Goal: Navigation & Orientation: Find specific page/section

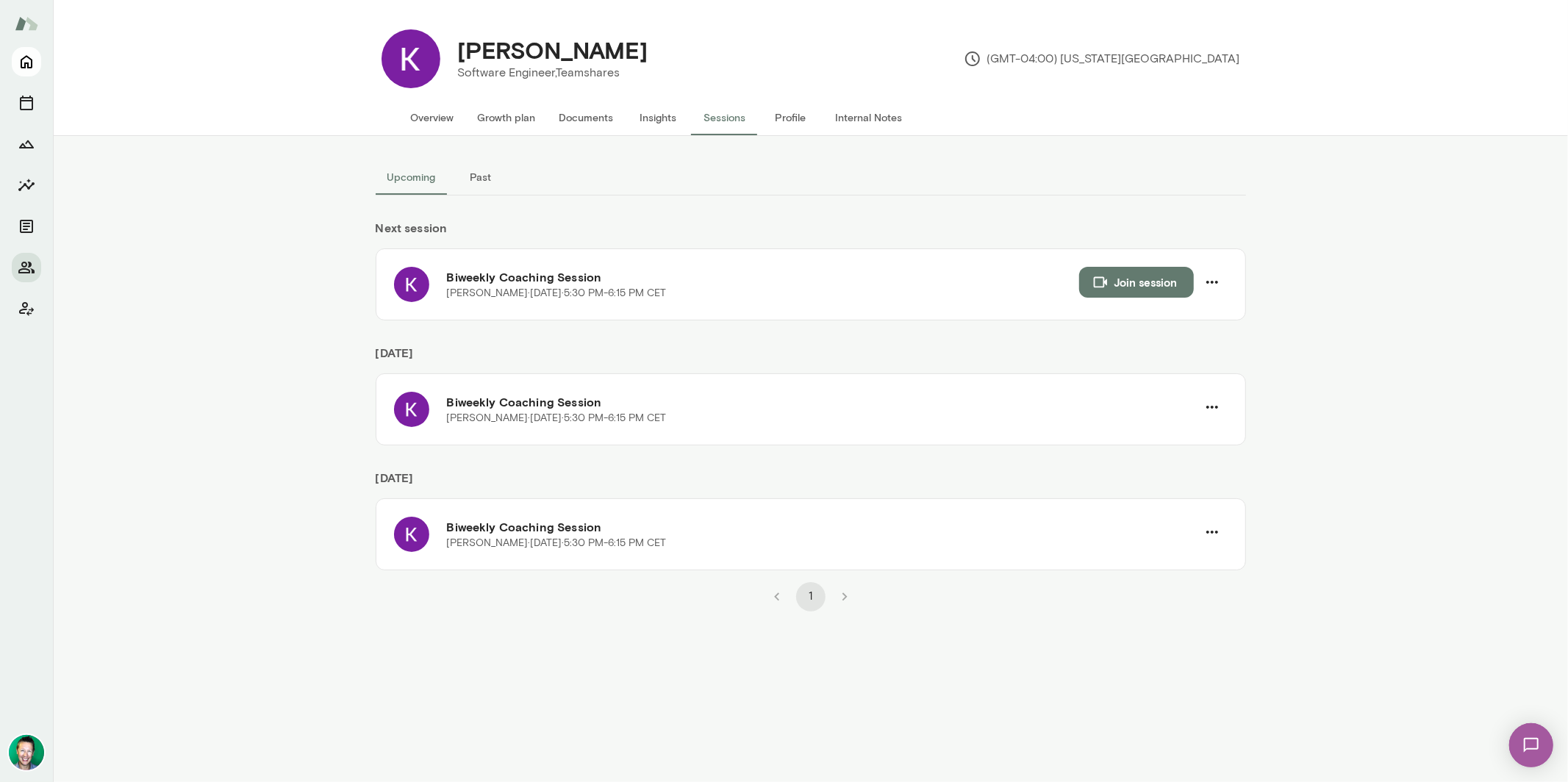
click at [30, 64] on icon "Home" at bounding box center [26, 61] width 17 height 17
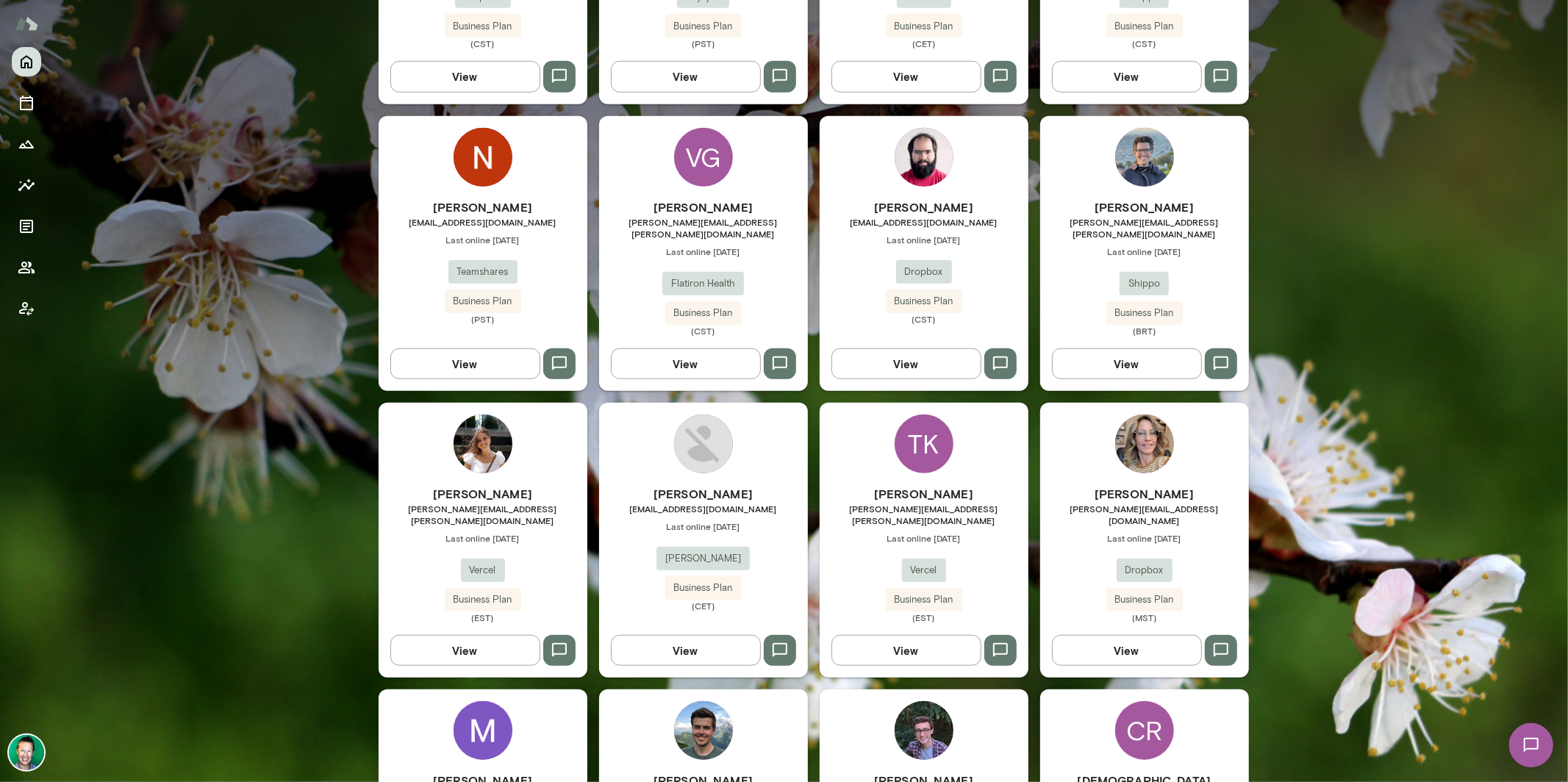
scroll to position [1660, 0]
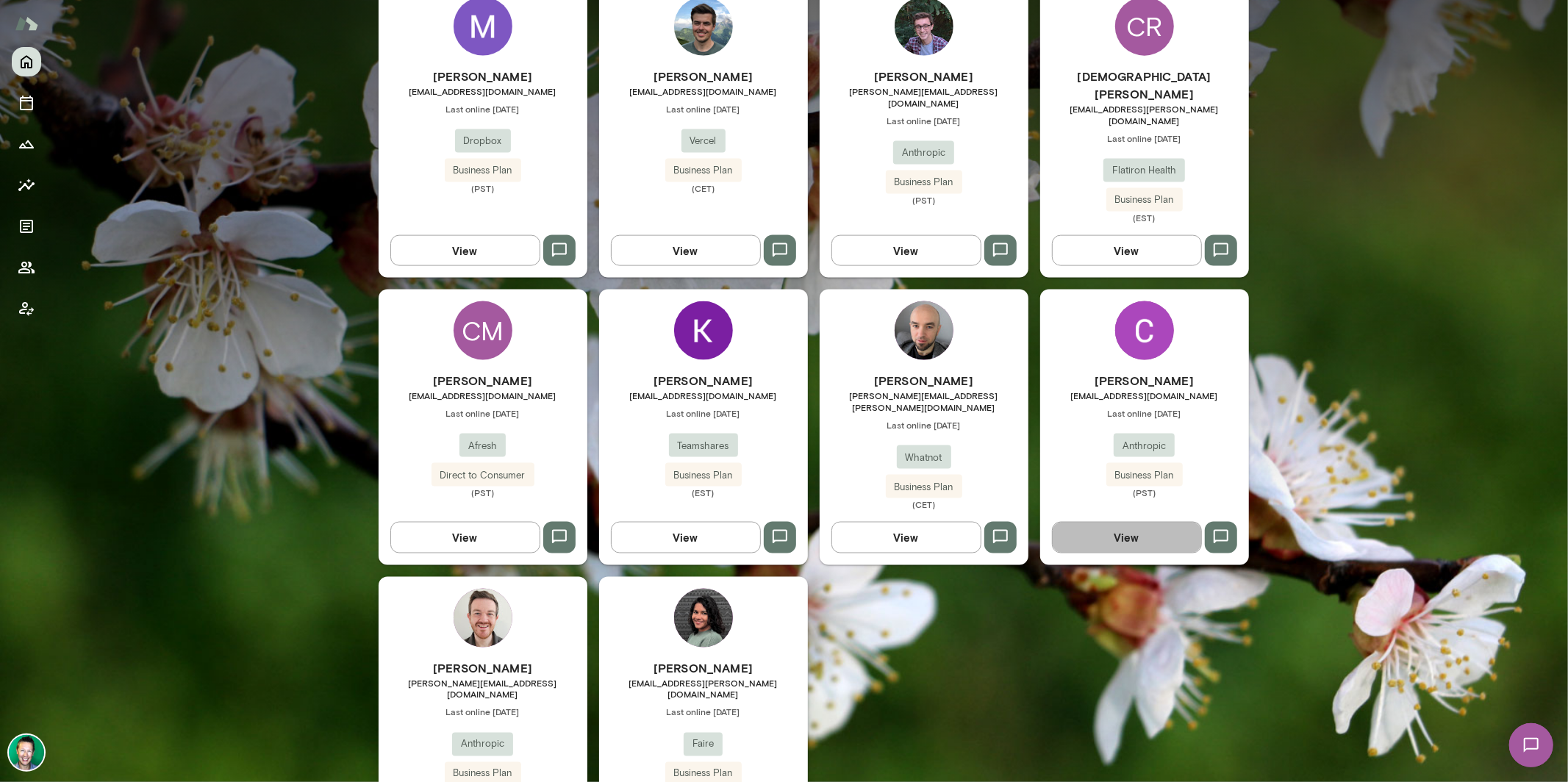
click at [1112, 522] on button "View" at bounding box center [1127, 537] width 150 height 31
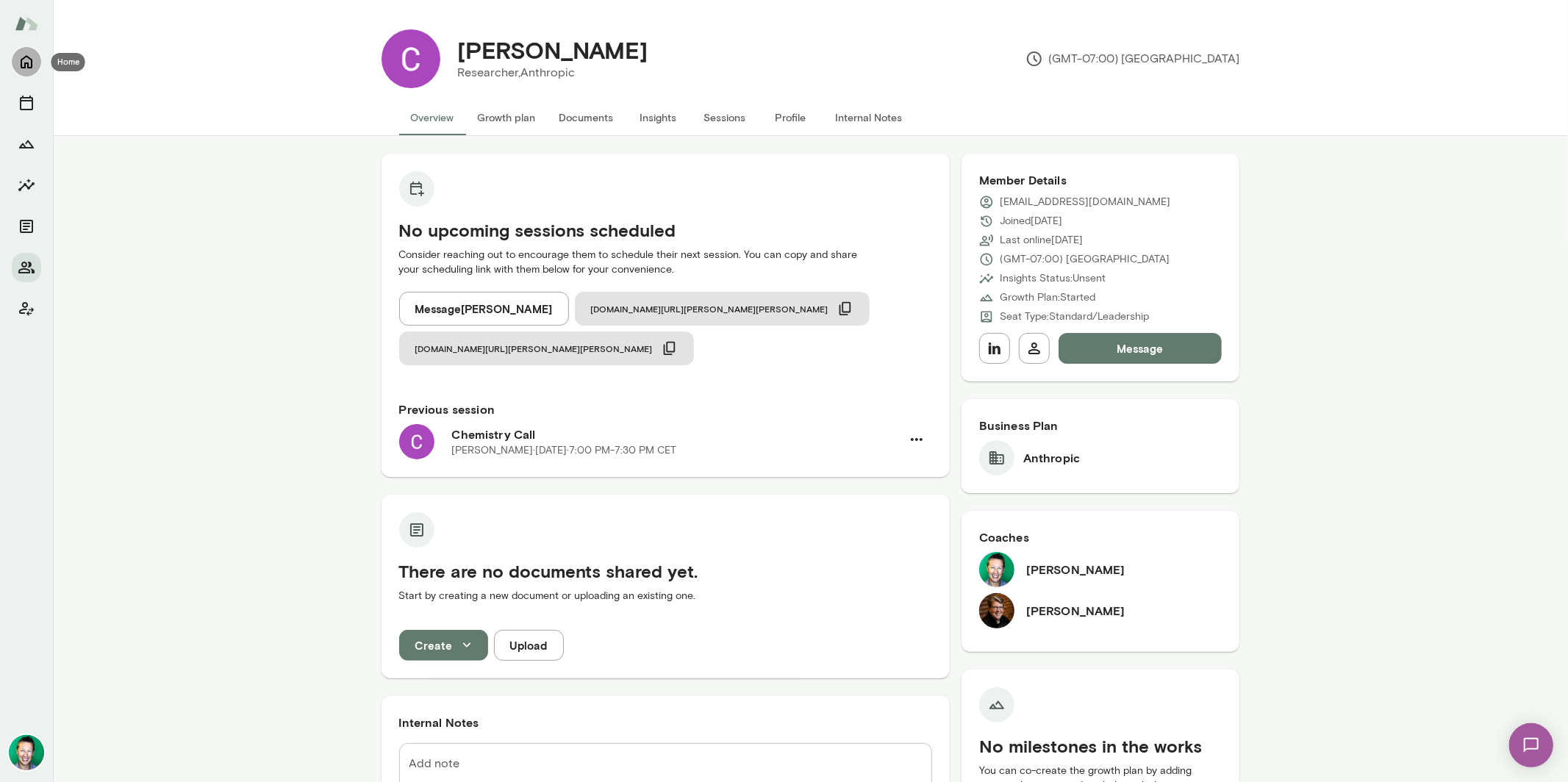
click at [28, 65] on icon "Home" at bounding box center [26, 62] width 12 height 13
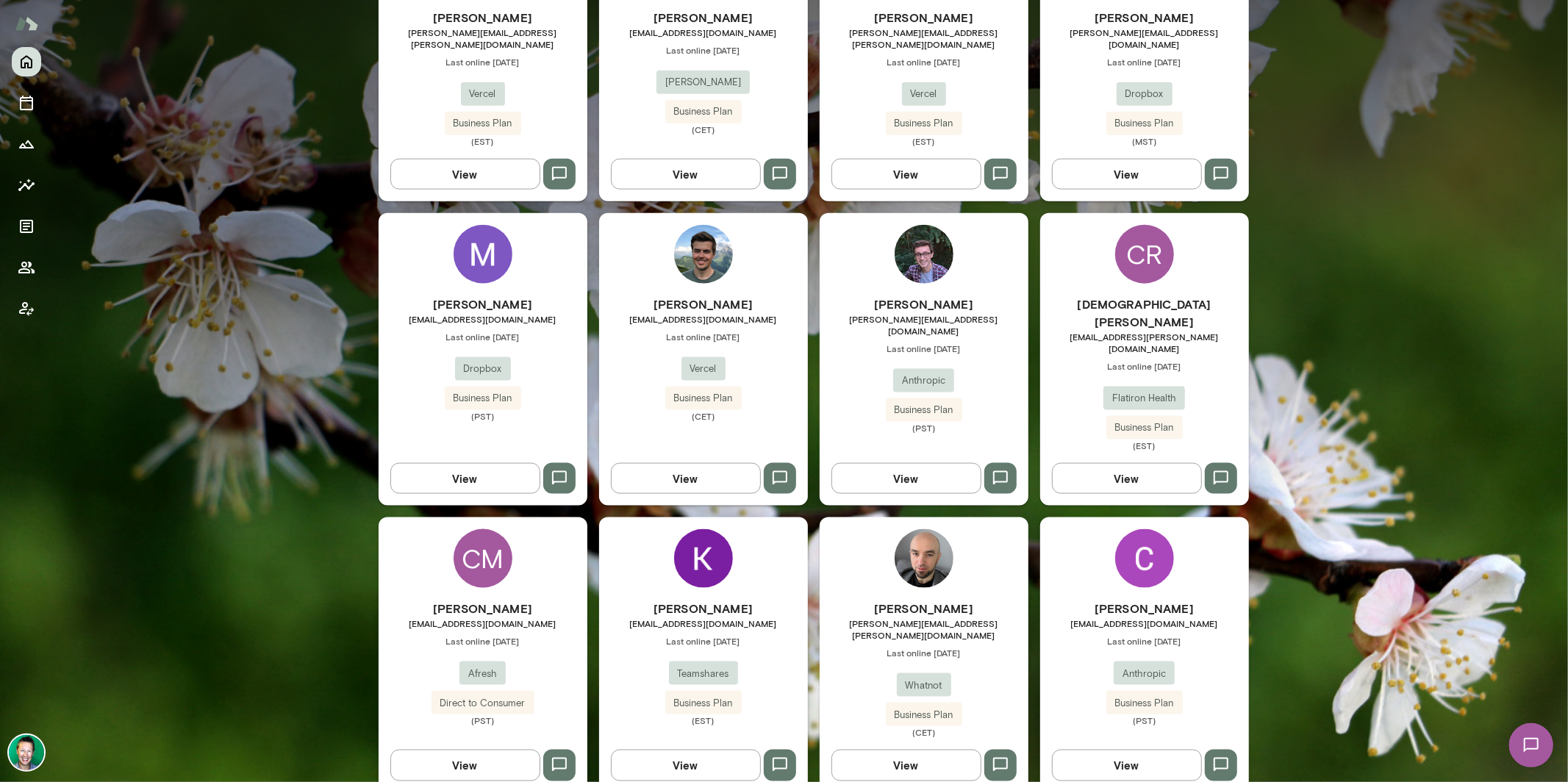
scroll to position [1660, 0]
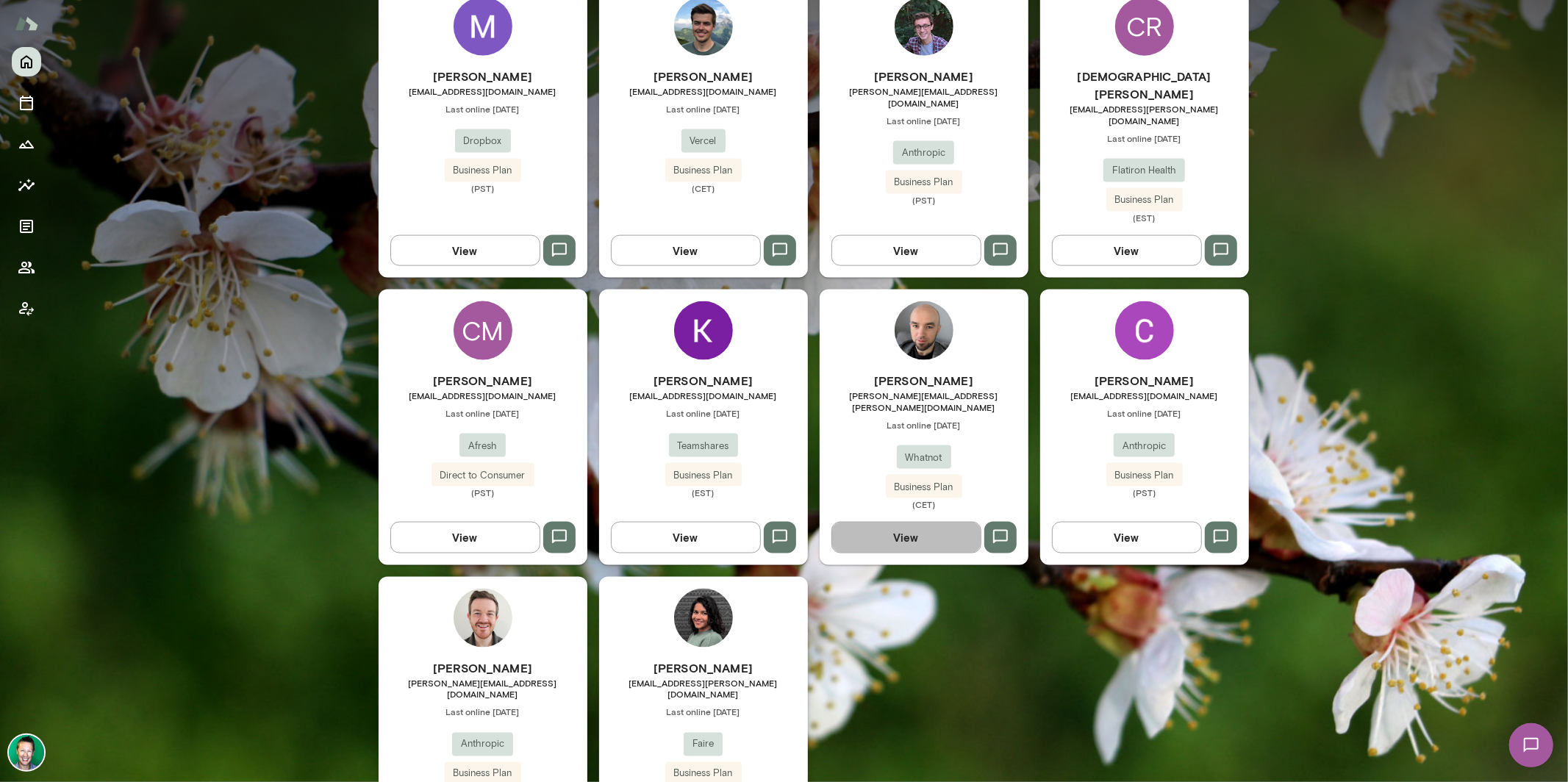
click at [935, 522] on button "View" at bounding box center [907, 537] width 150 height 31
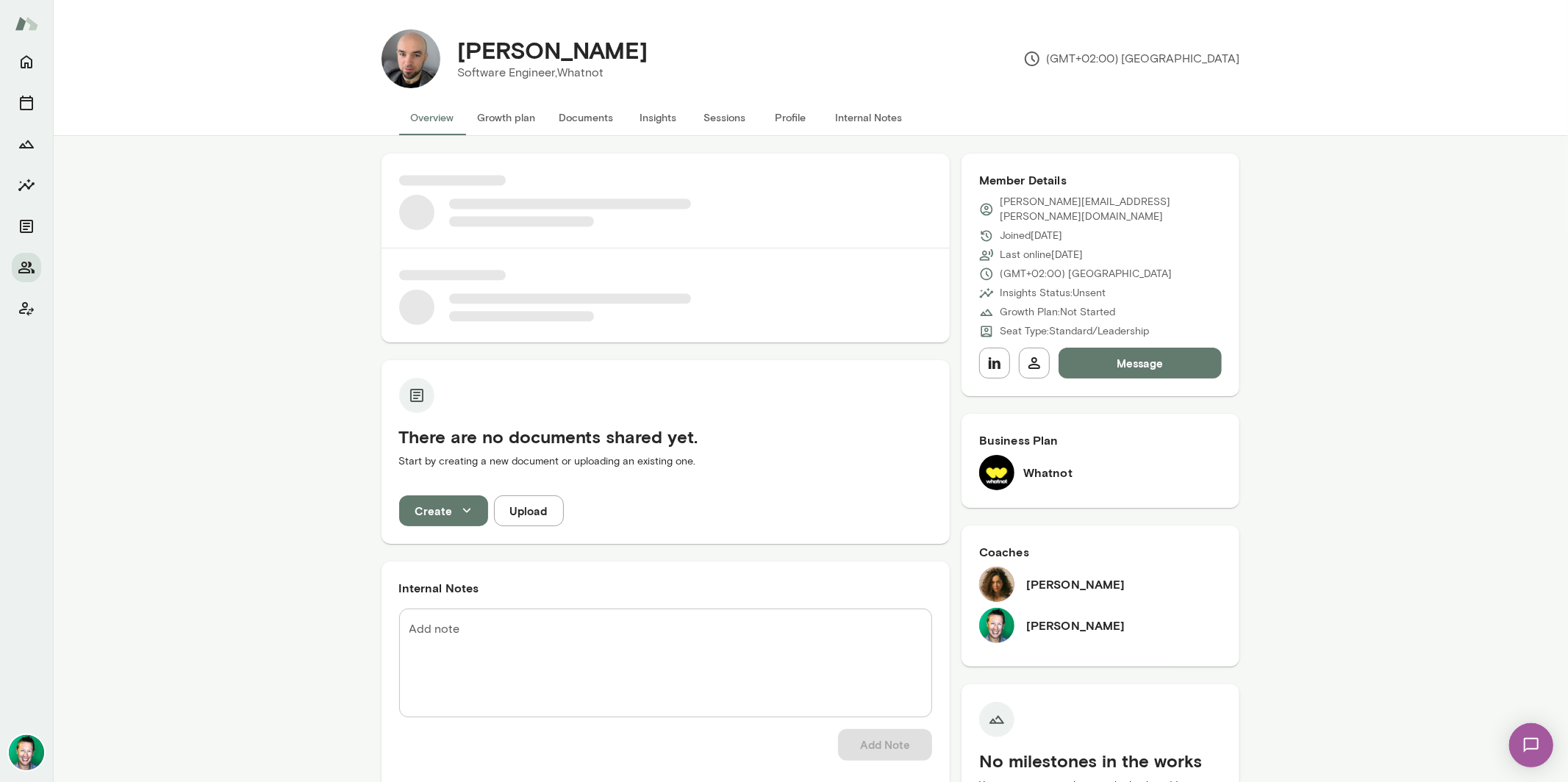
scroll to position [10, 0]
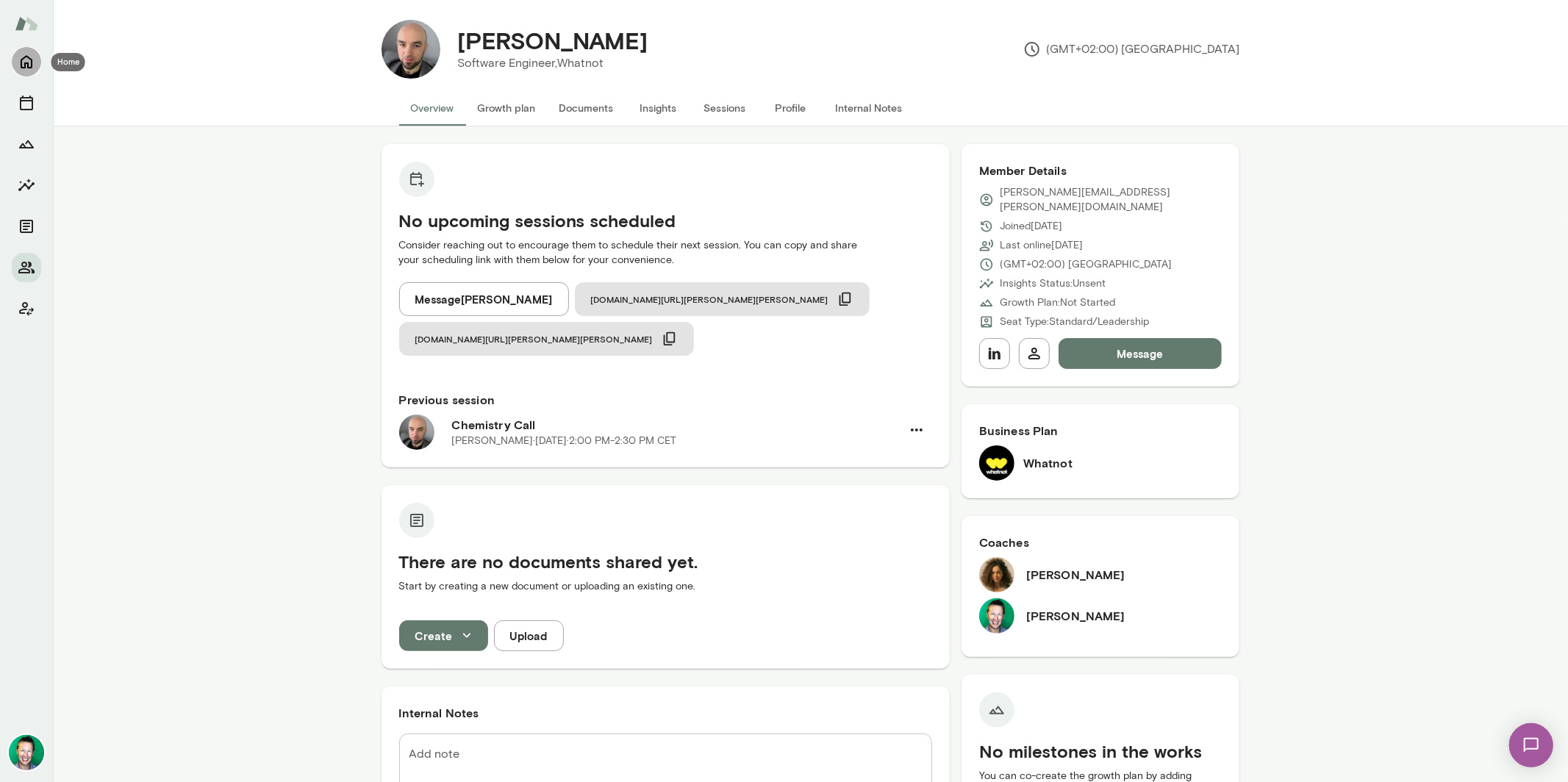
click at [31, 55] on icon "Home" at bounding box center [26, 61] width 17 height 17
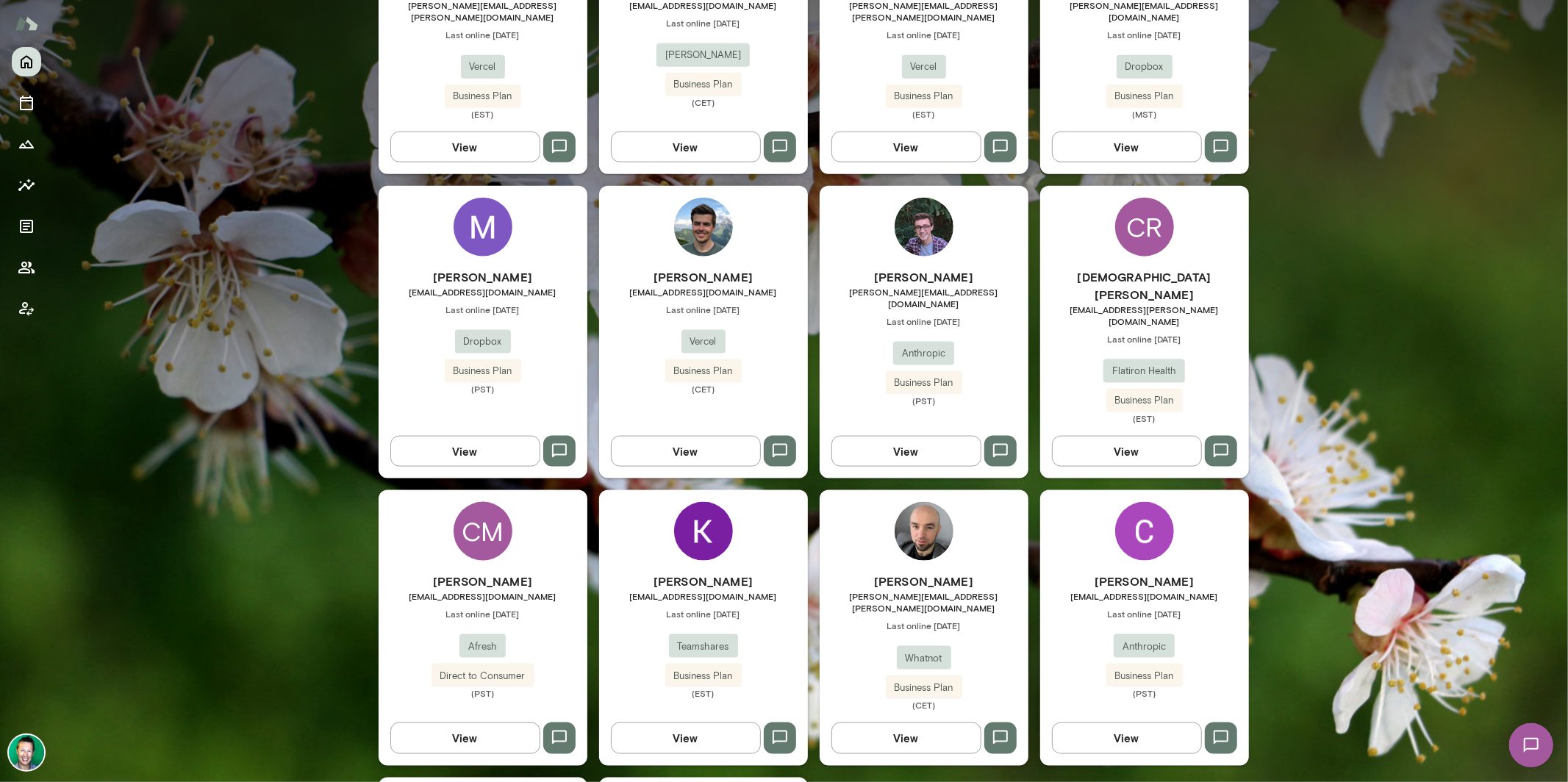
scroll to position [1472, 0]
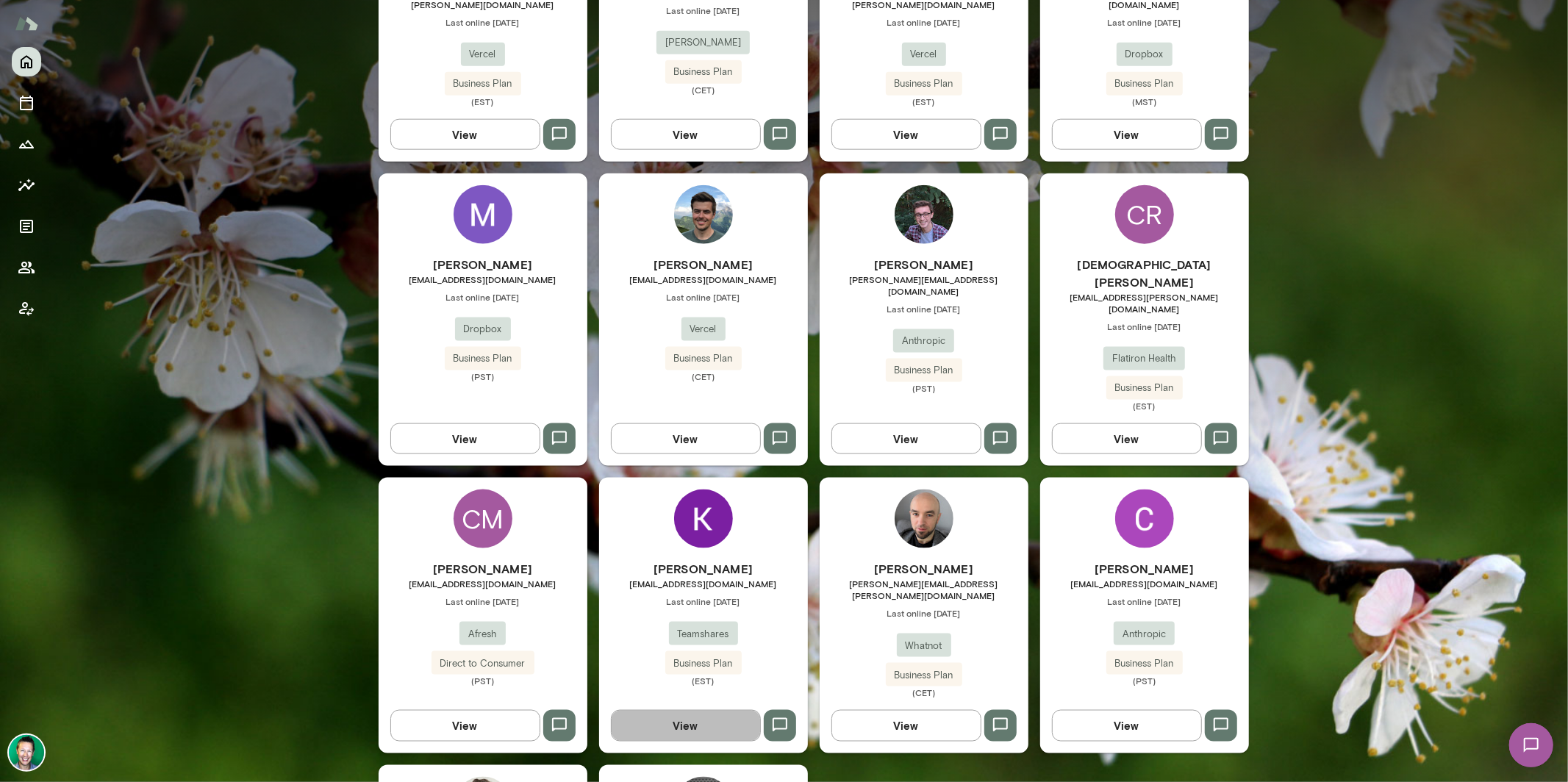
click at [691, 709] on button "View" at bounding box center [686, 725] width 150 height 31
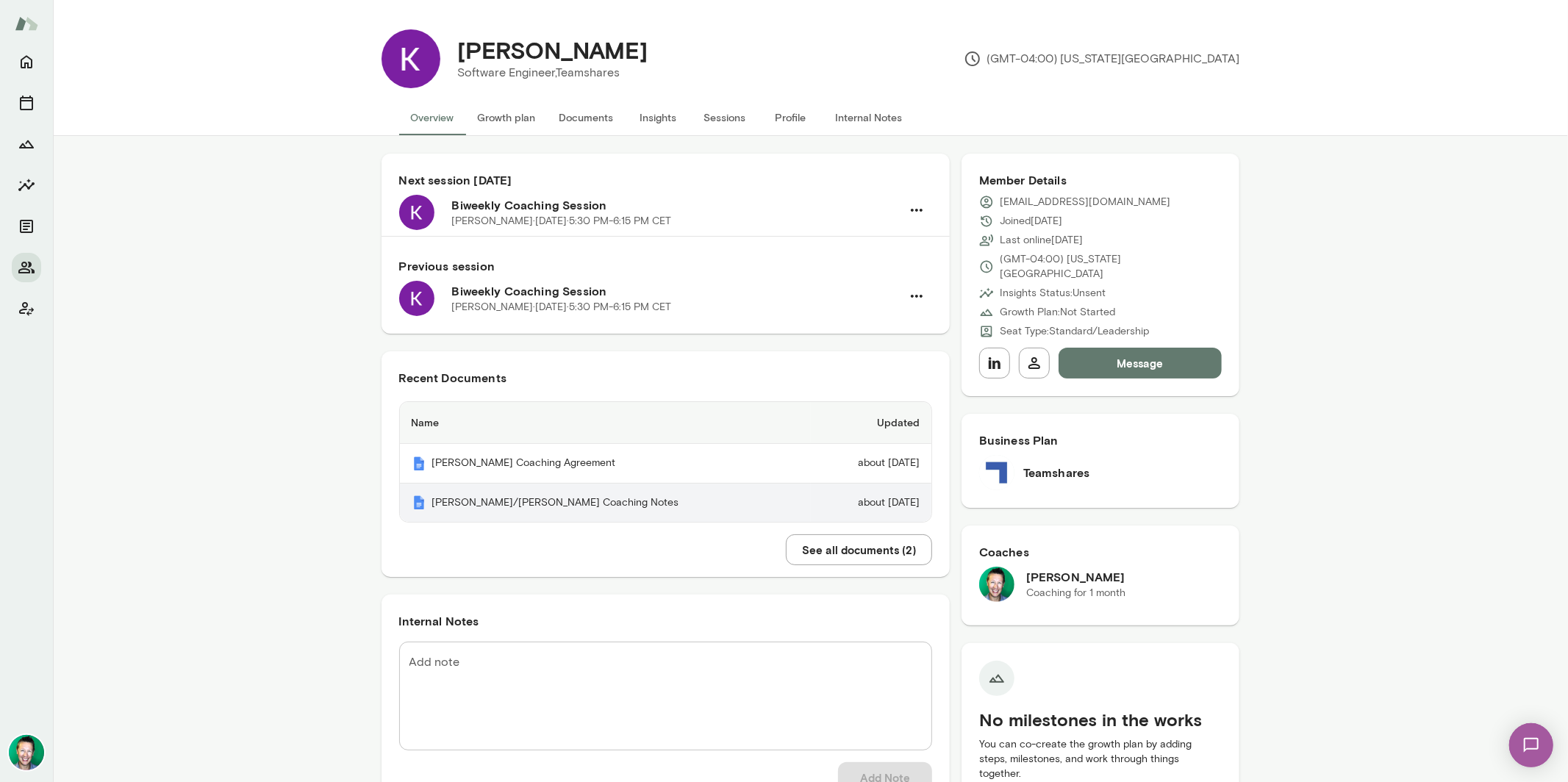
click at [541, 504] on th "[PERSON_NAME]/[PERSON_NAME] Coaching Notes" at bounding box center [605, 502] width 411 height 39
